Goal: Use online tool/utility: Utilize a website feature to perform a specific function

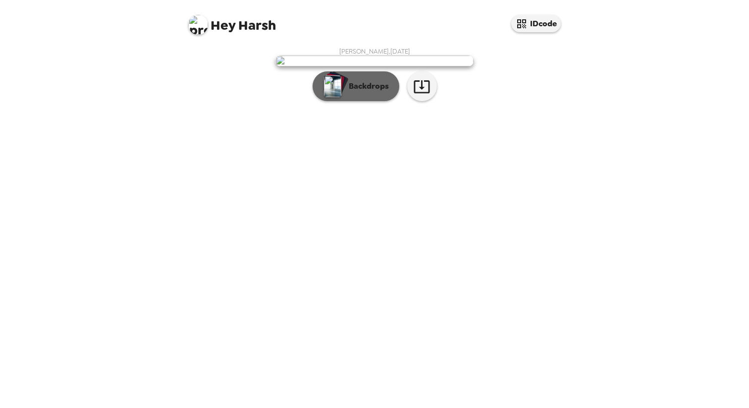
click at [352, 101] on button "Backdrops" at bounding box center [356, 86] width 87 height 30
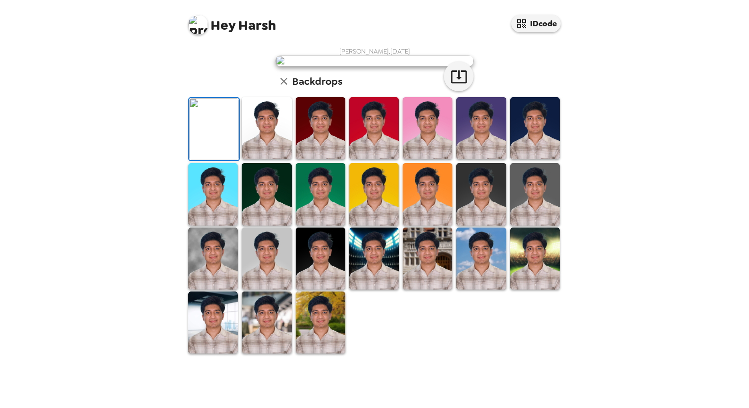
click at [258, 159] on img at bounding box center [267, 128] width 50 height 62
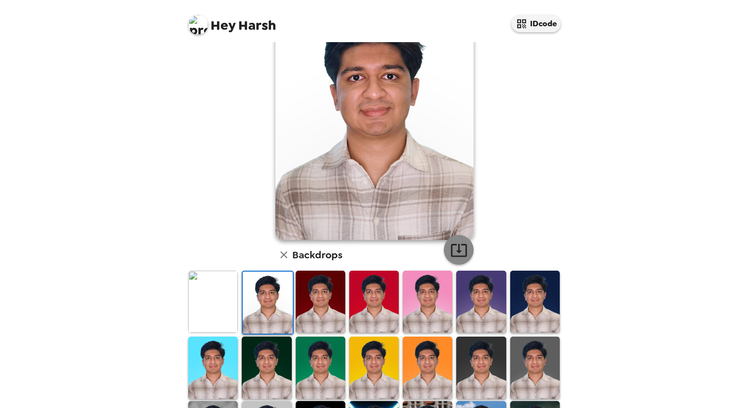
scroll to position [66, 0]
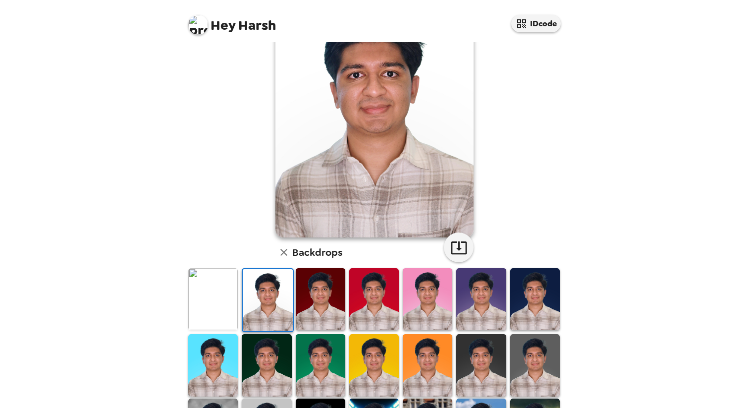
click at [326, 302] on img at bounding box center [321, 299] width 50 height 62
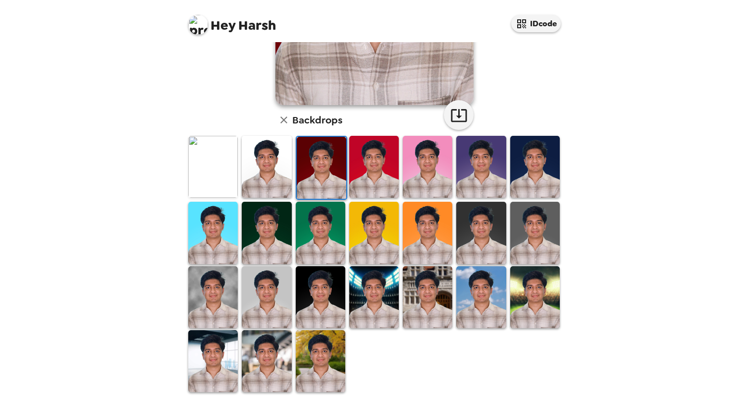
click at [385, 303] on img at bounding box center [374, 297] width 50 height 62
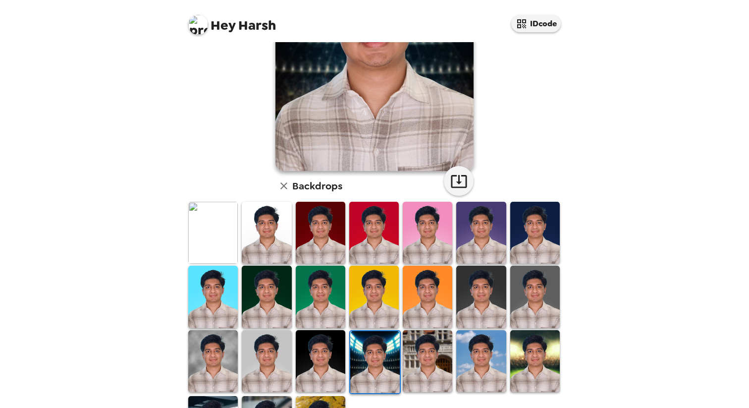
scroll to position [0, 0]
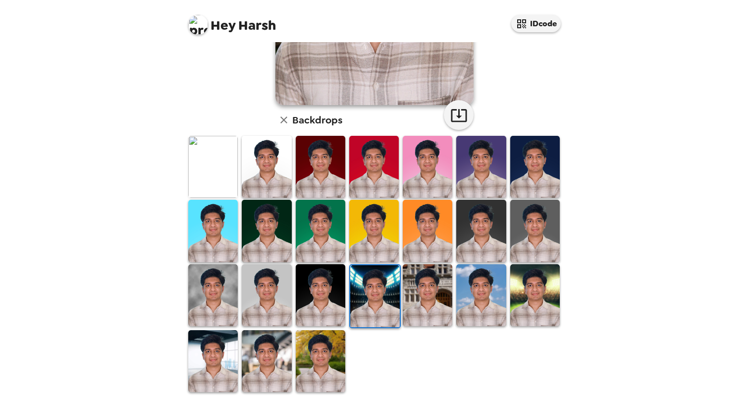
click at [218, 297] on img at bounding box center [213, 295] width 50 height 62
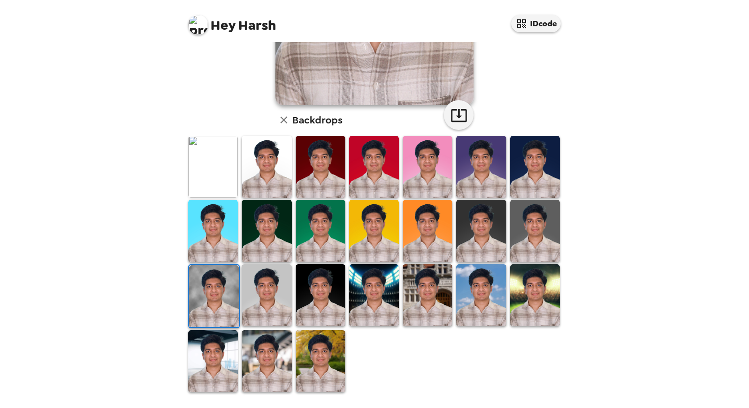
click at [197, 298] on img at bounding box center [214, 296] width 50 height 62
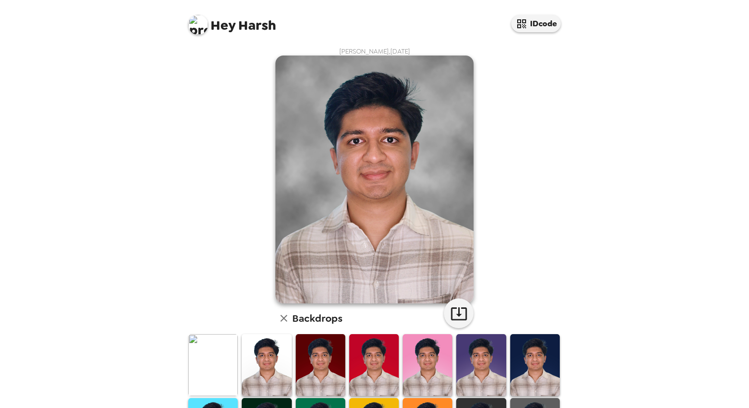
scroll to position [199, 0]
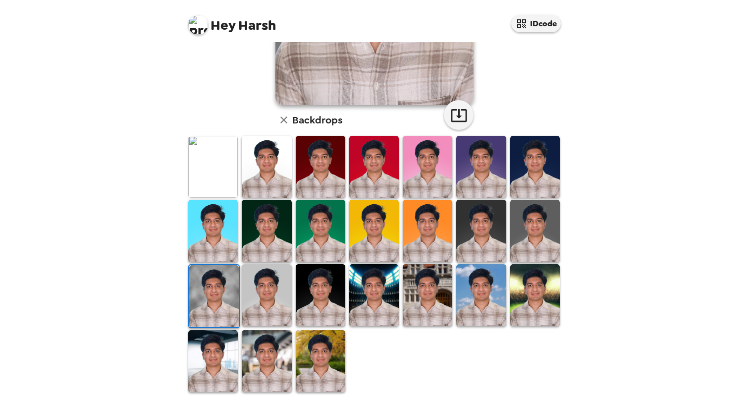
click at [478, 297] on img at bounding box center [481, 295] width 50 height 62
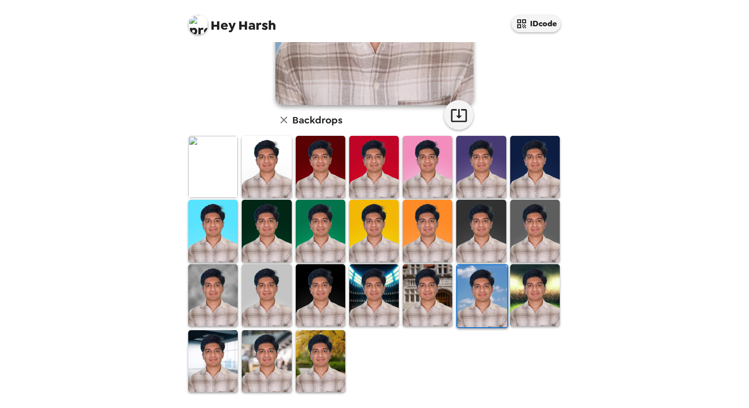
click at [274, 167] on img at bounding box center [267, 167] width 50 height 62
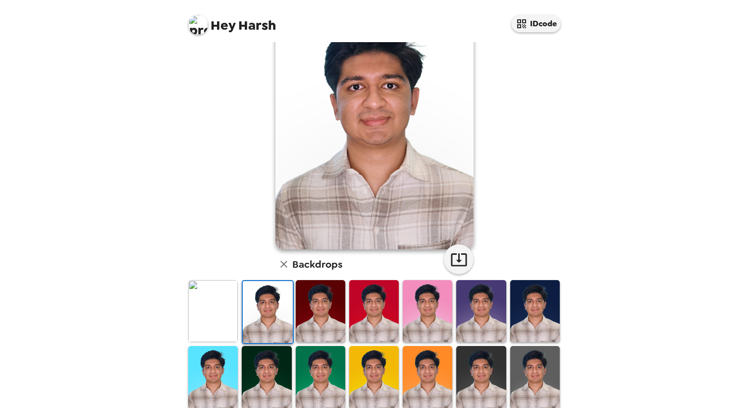
scroll to position [0, 0]
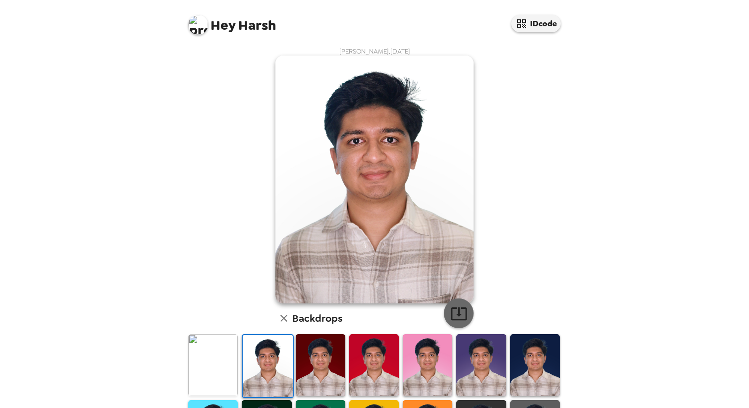
click at [455, 313] on icon "button" at bounding box center [458, 313] width 17 height 17
